Goal: Complete application form

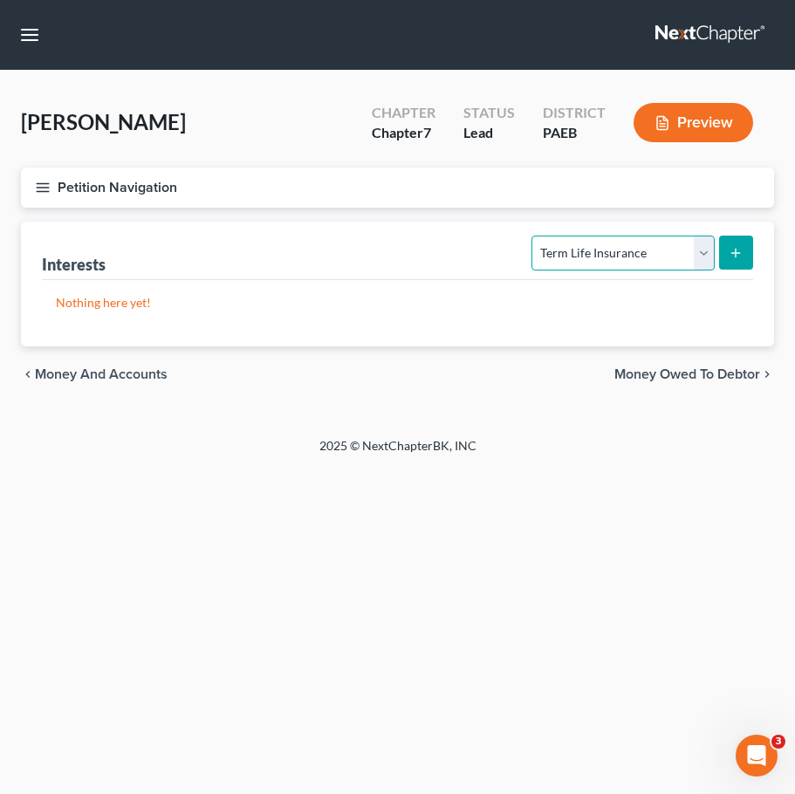
select select "whole_life_insurance"
click at [741, 259] on icon "submit" at bounding box center [736, 253] width 14 height 14
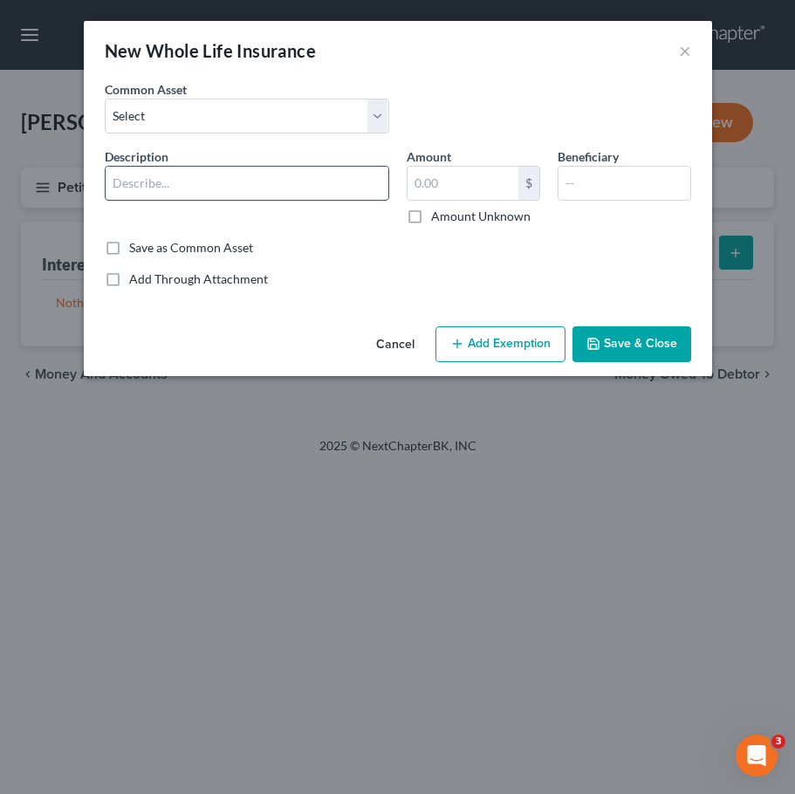
click at [334, 168] on input "text" at bounding box center [247, 183] width 283 height 33
click at [305, 184] on input "text" at bounding box center [247, 183] width 283 height 33
type input "TruStage (CMFG Life Insurance Company)"
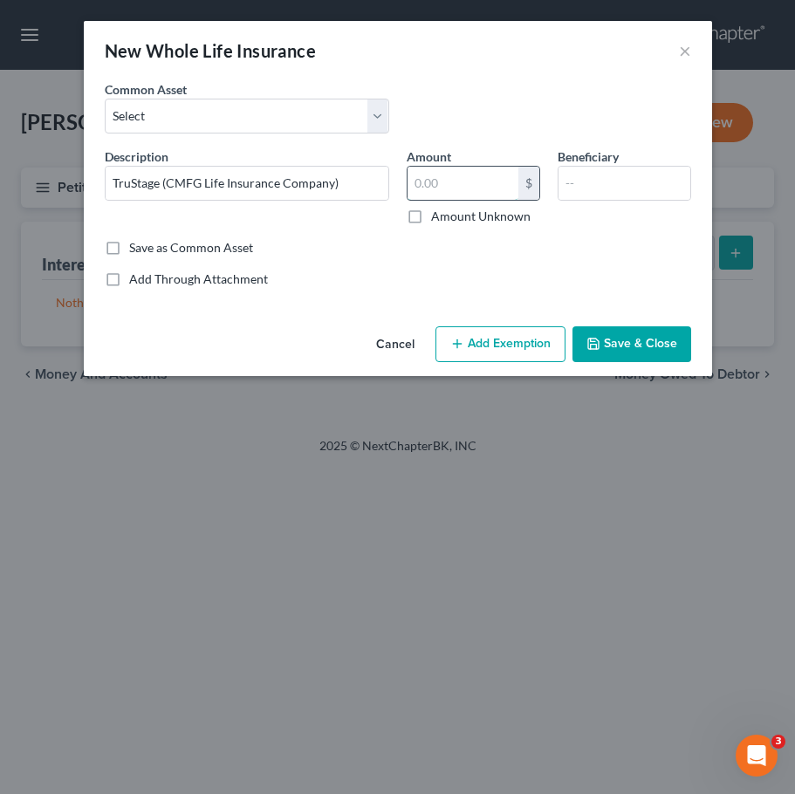
click at [466, 182] on input "text" at bounding box center [463, 183] width 111 height 33
drag, startPoint x: 468, startPoint y: 182, endPoint x: 380, endPoint y: 187, distance: 88.2
click at [380, 187] on div "Description * TruStage (CMFG Life Insurance Company) Amount 261.41 $ Amount Unk…" at bounding box center [398, 193] width 604 height 92
type input "261.41"
click at [501, 346] on button "Add Exemption" at bounding box center [500, 344] width 130 height 37
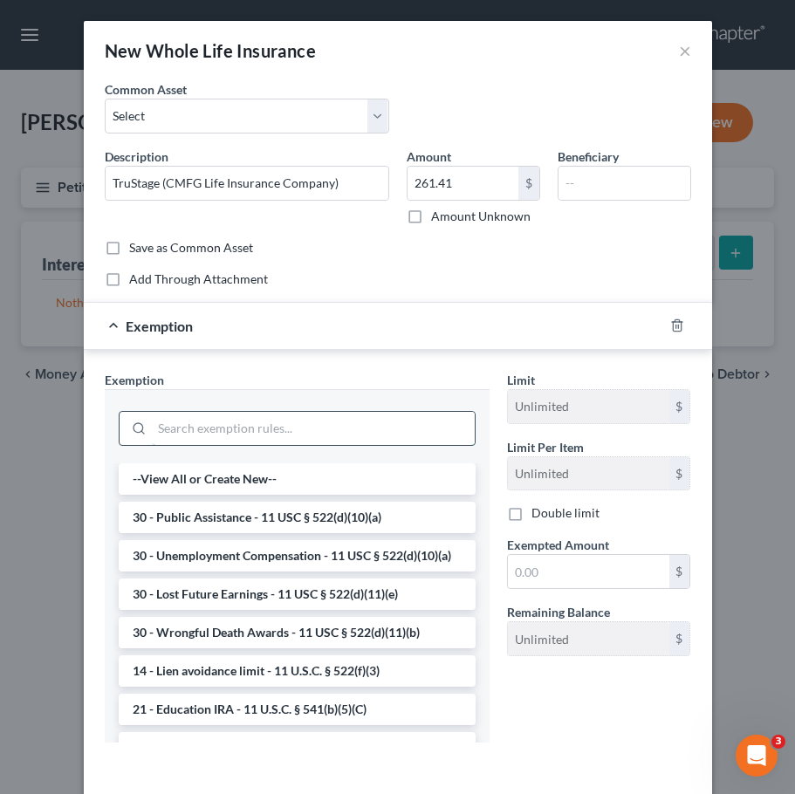
click at [328, 433] on input "search" at bounding box center [313, 428] width 323 height 33
paste input "261.41"
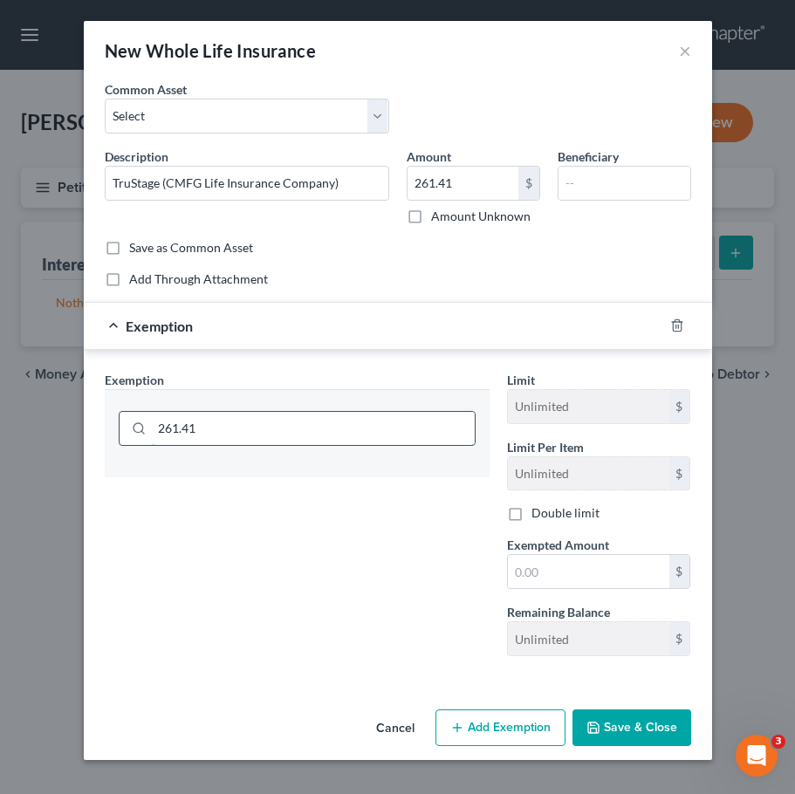
click at [328, 433] on input "261.41" at bounding box center [313, 428] width 323 height 33
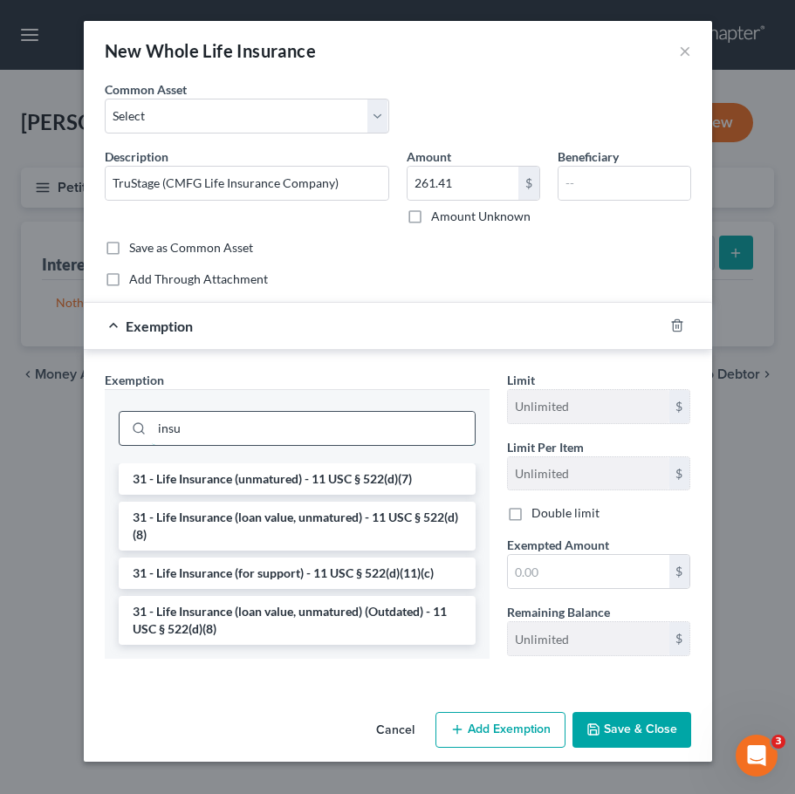
type input "insu"
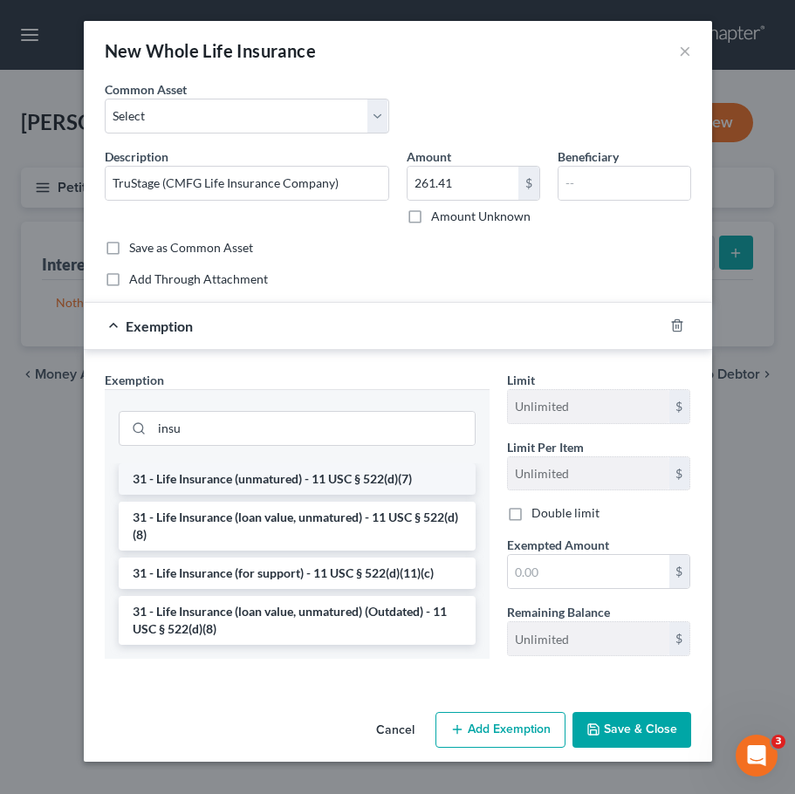
drag, startPoint x: 328, startPoint y: 433, endPoint x: 319, endPoint y: 487, distance: 54.9
click at [319, 487] on li "31 - Life Insurance (unmatured) - 11 USC § 522(d)(7)" at bounding box center [297, 478] width 357 height 31
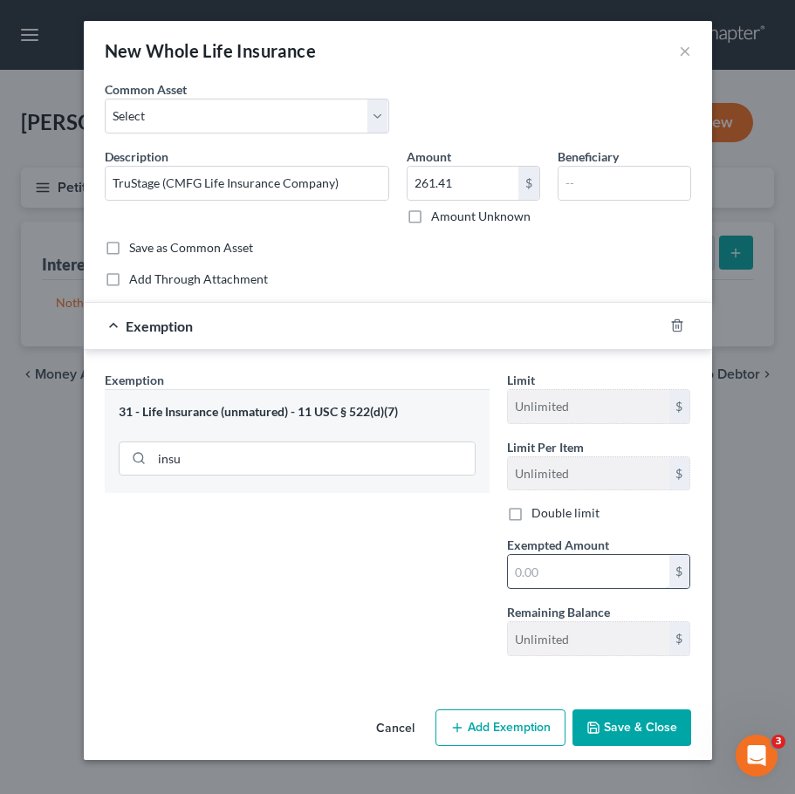
click at [567, 572] on input "text" at bounding box center [588, 571] width 161 height 33
paste input "261.41"
type input "261.41"
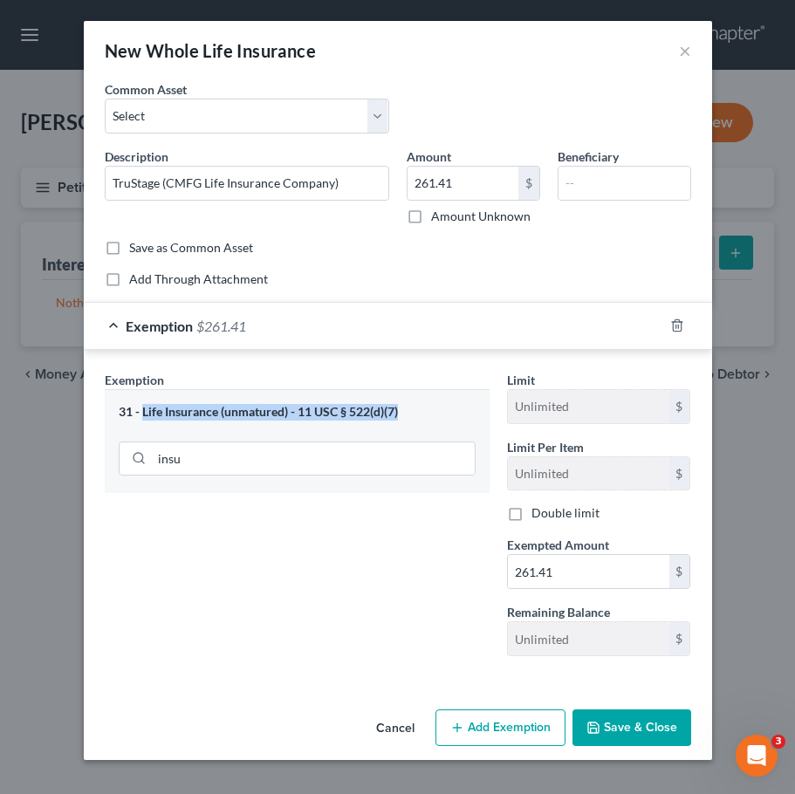
drag, startPoint x: 402, startPoint y: 409, endPoint x: 144, endPoint y: 408, distance: 258.3
click at [144, 408] on div "31 - Life Insurance (unmatured) - 11 USC § 522(d)(7)" at bounding box center [297, 412] width 357 height 17
copy div "Life Insurance (unmatured) - 11 USC § 522(d)(7)"
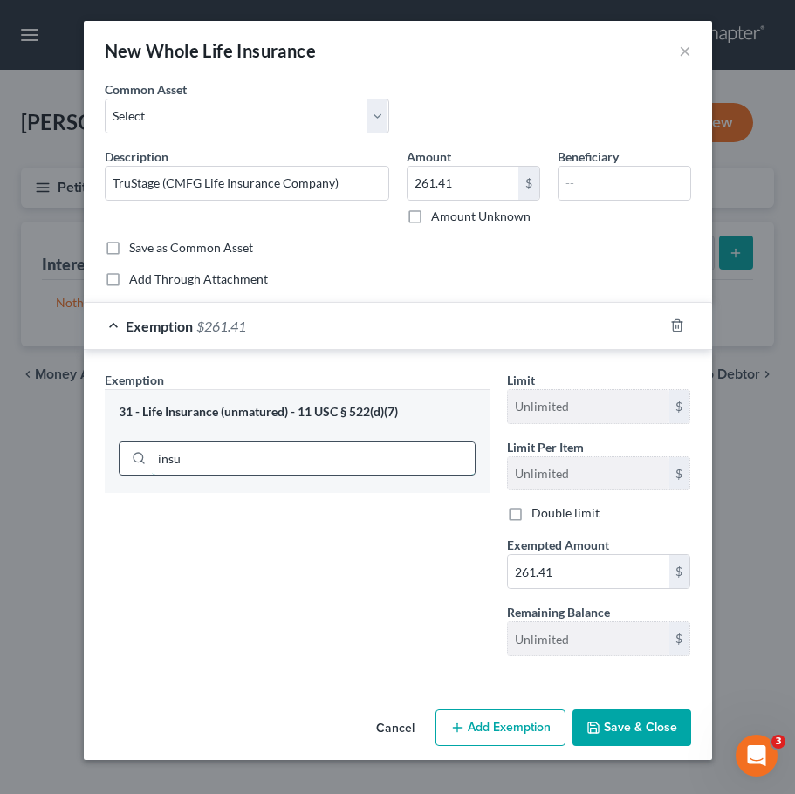
click at [408, 468] on input "insu" at bounding box center [313, 458] width 323 height 33
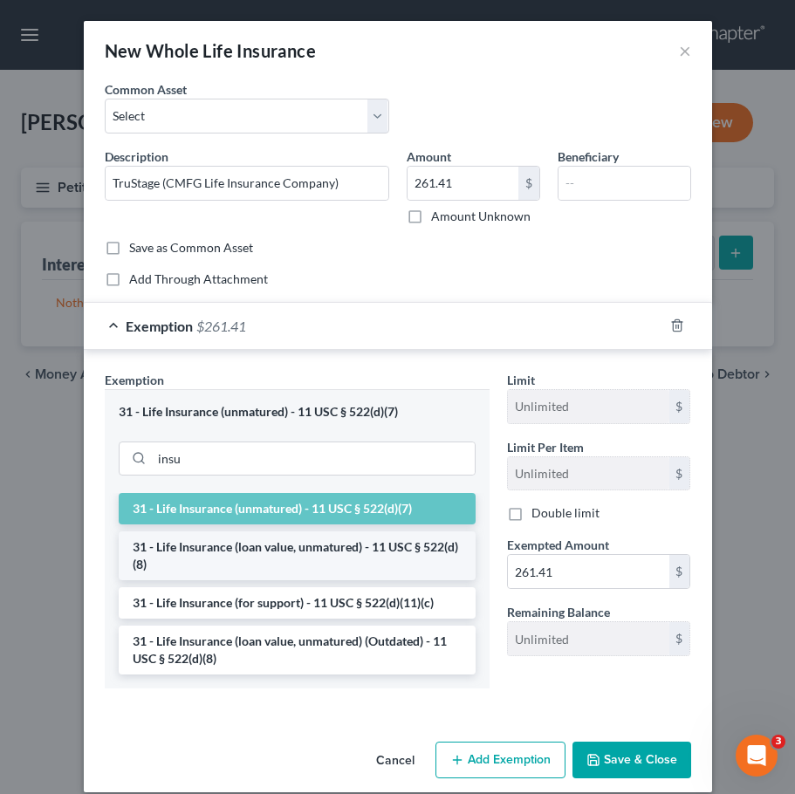
click at [386, 549] on li "31 - Life Insurance (loan value, unmatured) - 11 USC § 522(d)(8)" at bounding box center [297, 555] width 357 height 49
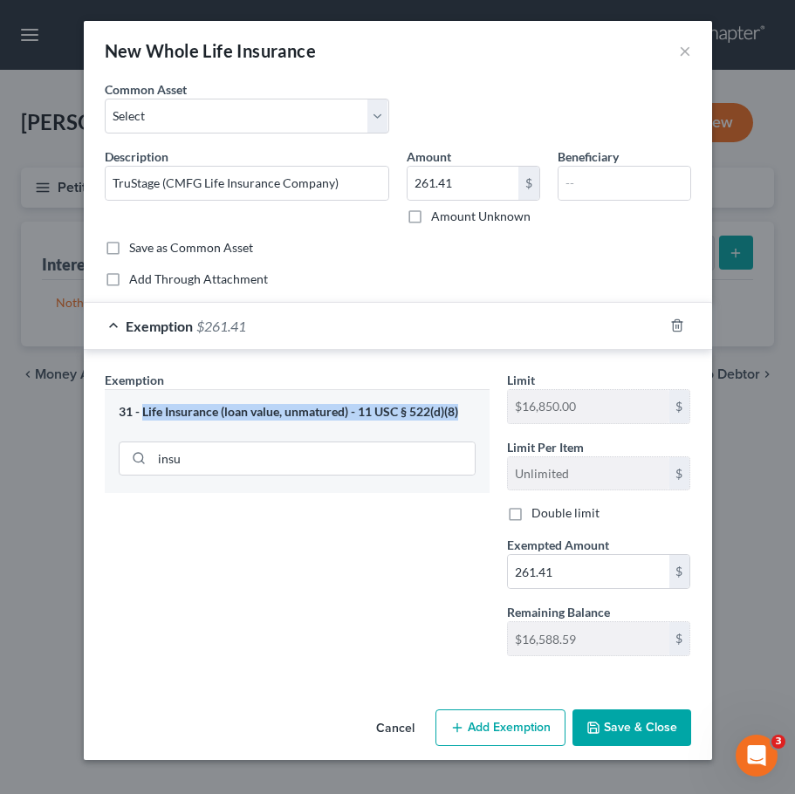
drag, startPoint x: 476, startPoint y: 409, endPoint x: 142, endPoint y: 408, distance: 333.3
click at [142, 408] on div "31 - Life Insurance (loan value, unmatured) - 11 USC § 522(d)(8) insu" at bounding box center [297, 441] width 385 height 104
copy div "Life Insurance (loan value, unmatured) - 11 USC § 522(d)(8)"
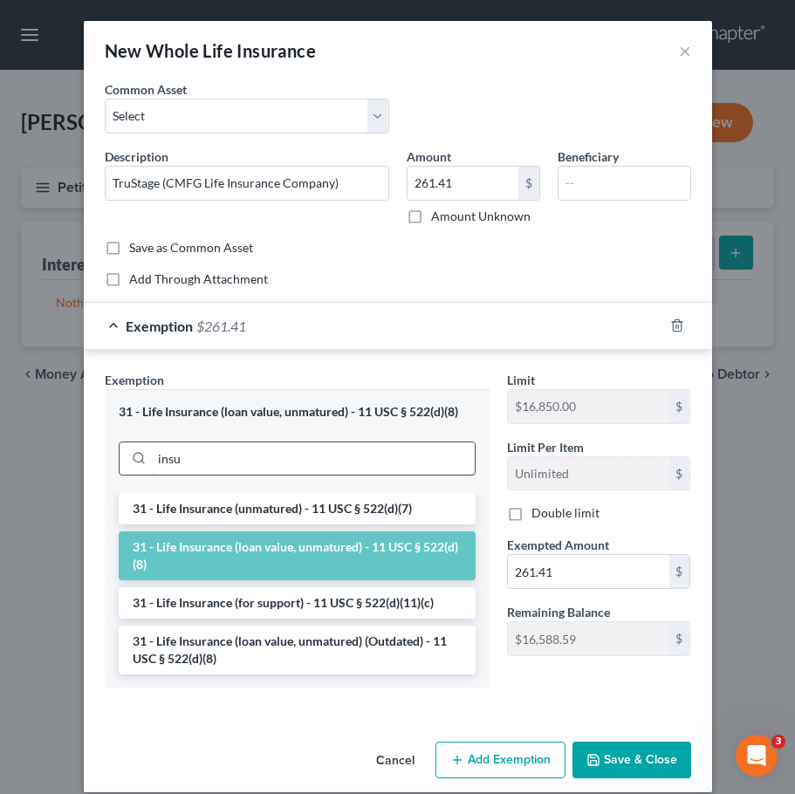
click at [385, 458] on input "insu" at bounding box center [313, 458] width 323 height 33
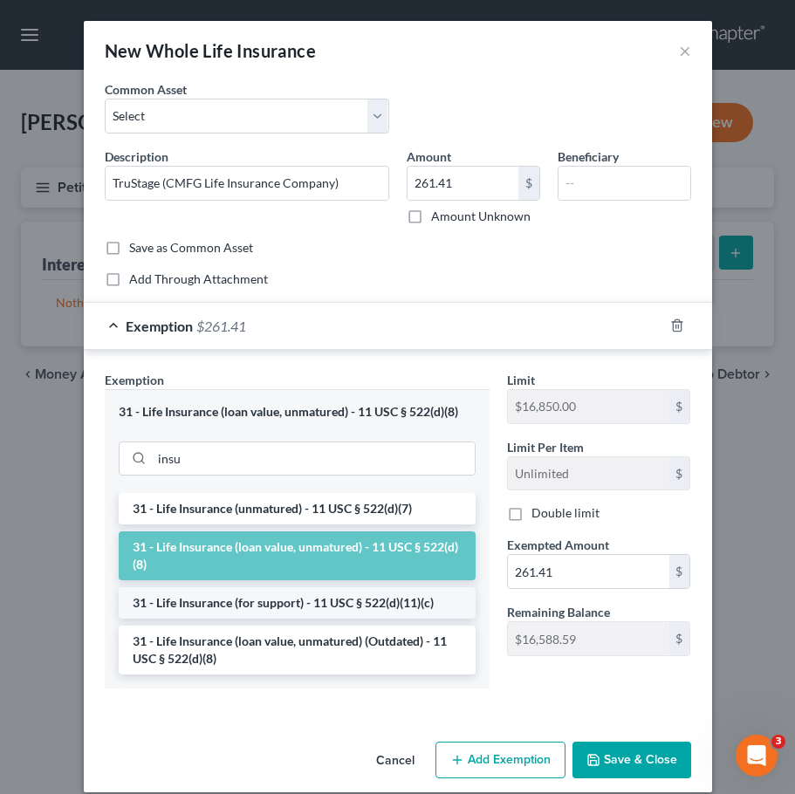
click at [365, 602] on li "31 - Life Insurance (for support) - 11 USC § 522(d)(11)(c)" at bounding box center [297, 602] width 357 height 31
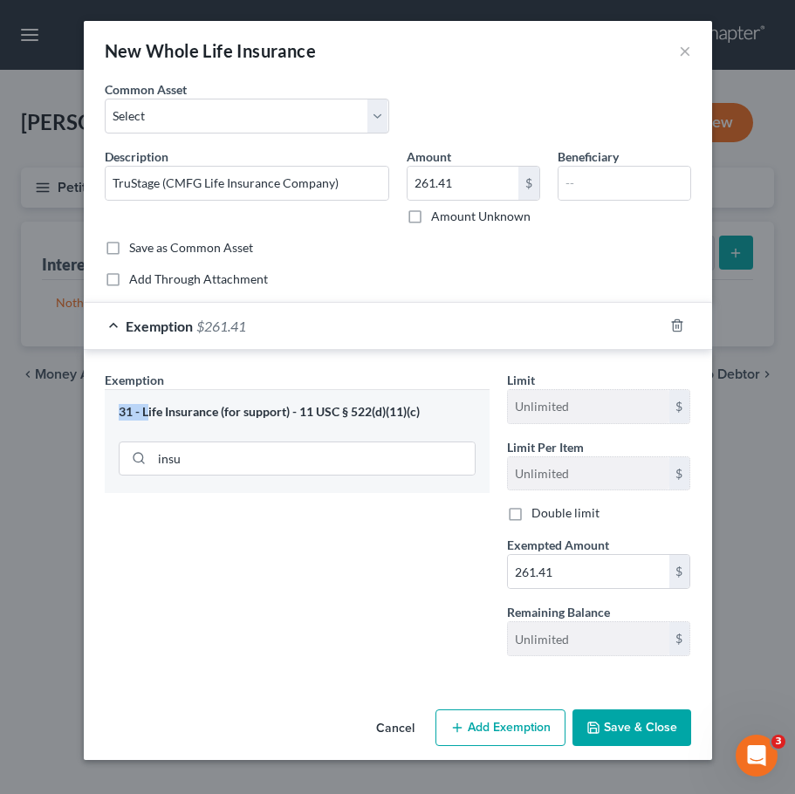
drag, startPoint x: 436, startPoint y: 401, endPoint x: 147, endPoint y: 414, distance: 289.1
click at [147, 414] on div "31 - Life Insurance (for support) - 11 USC § 522(d)(11)(c) insu" at bounding box center [297, 441] width 385 height 104
click at [147, 414] on div "31 - Life Insurance (for support) - 11 USC § 522(d)(11)(c)" at bounding box center [297, 412] width 357 height 17
drag, startPoint x: 423, startPoint y: 416, endPoint x: 140, endPoint y: 408, distance: 282.8
click at [140, 408] on div "31 - Life Insurance (for support) - 11 USC § 522(d)(11)(c)" at bounding box center [297, 412] width 357 height 17
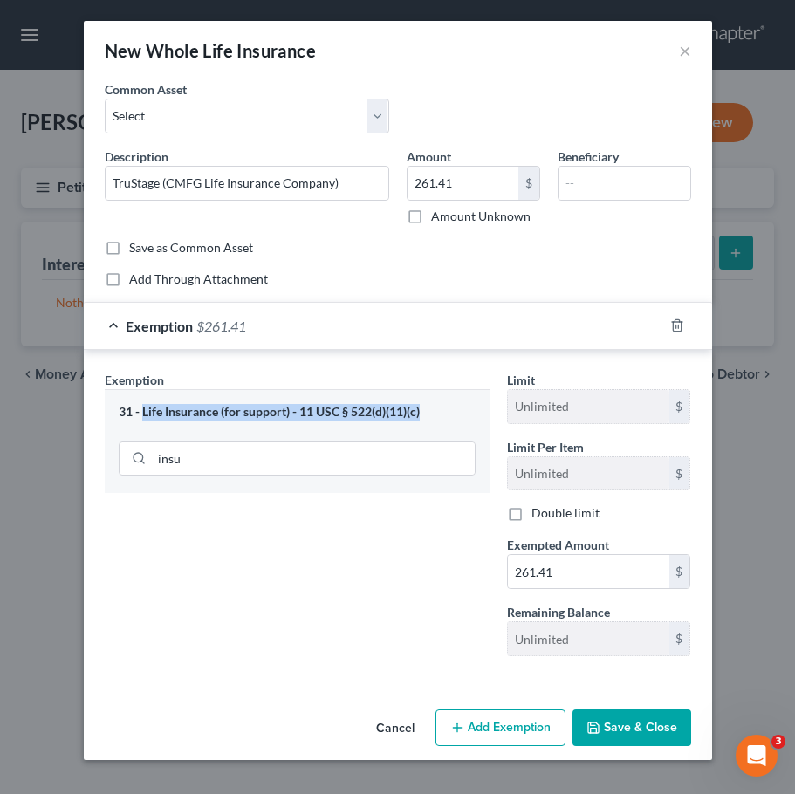
copy div "Life Insurance (for support) - 11 USC § 522(d)(11)(c)"
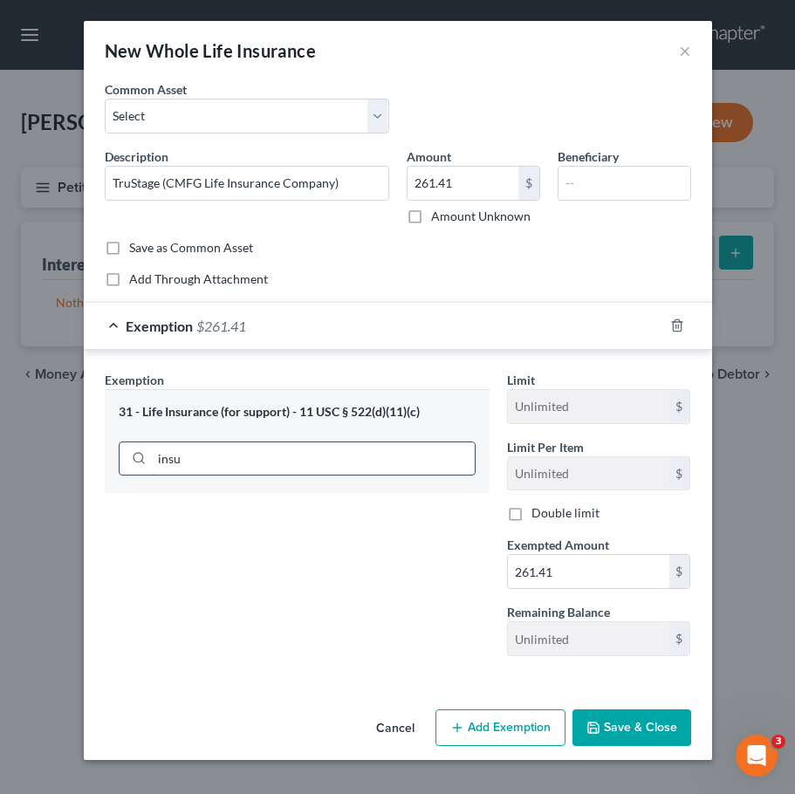
click at [420, 450] on input "insu" at bounding box center [313, 458] width 323 height 33
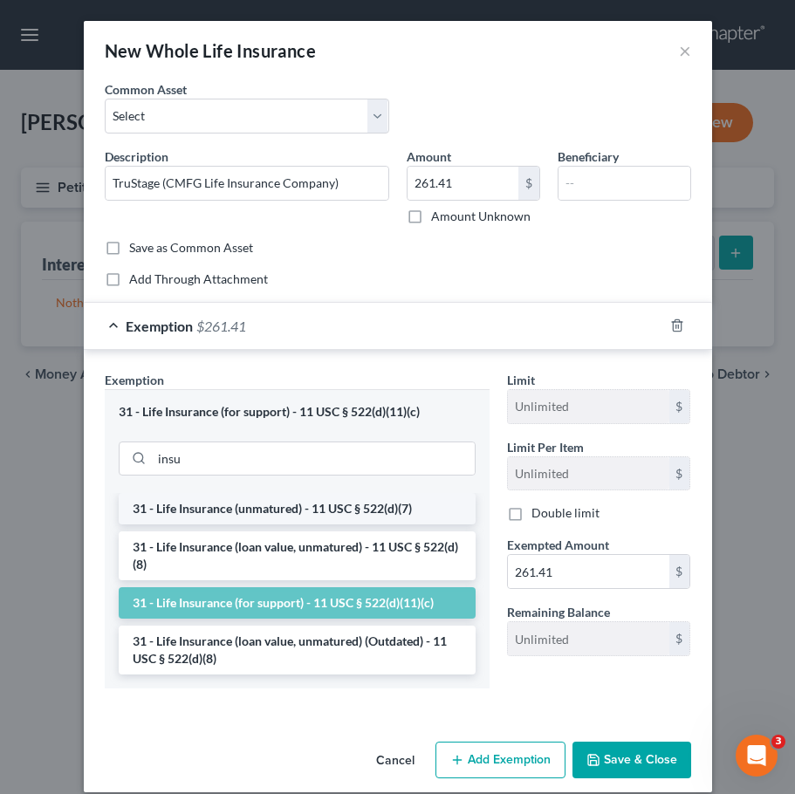
click at [403, 511] on li "31 - Life Insurance (unmatured) - 11 USC § 522(d)(7)" at bounding box center [297, 508] width 357 height 31
